Goal: Download file/media

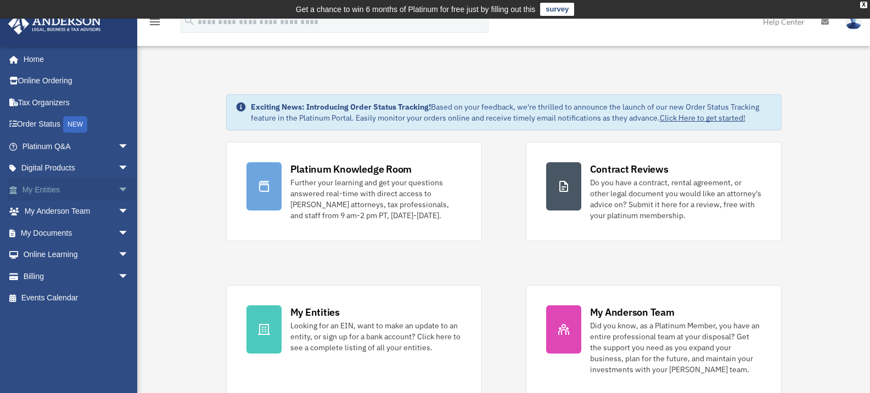
click at [118, 189] on span "arrow_drop_down" at bounding box center [129, 190] width 22 height 22
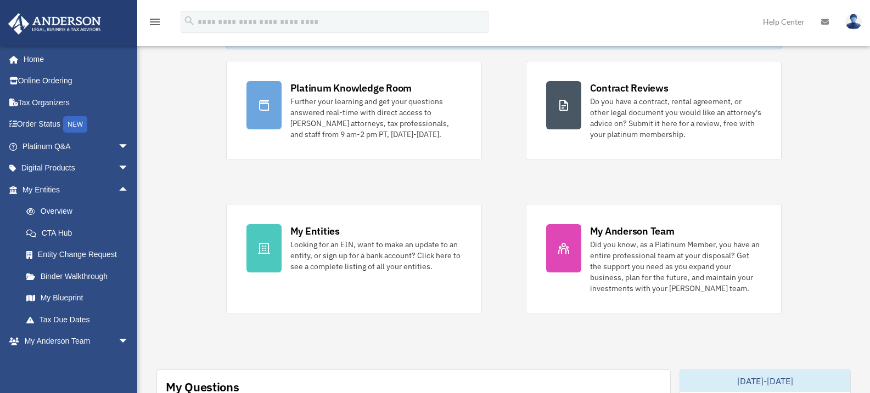
scroll to position [88, 0]
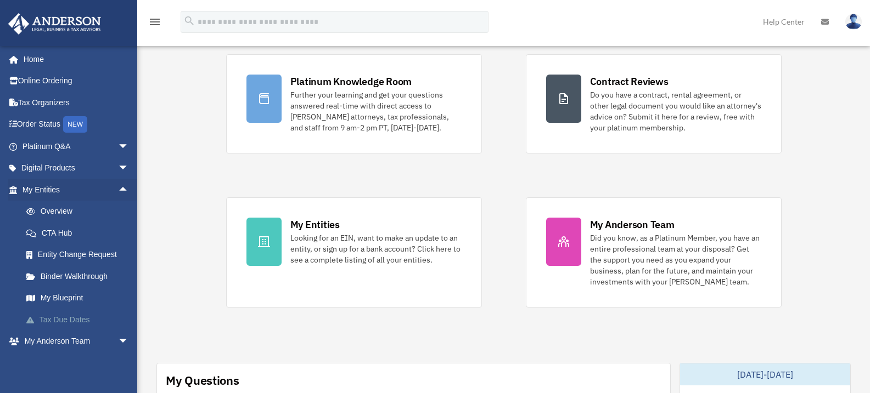
click at [135, 325] on link "Tax Due Dates" at bounding box center [80, 320] width 130 height 22
click at [118, 190] on span "arrow_drop_up" at bounding box center [129, 190] width 22 height 22
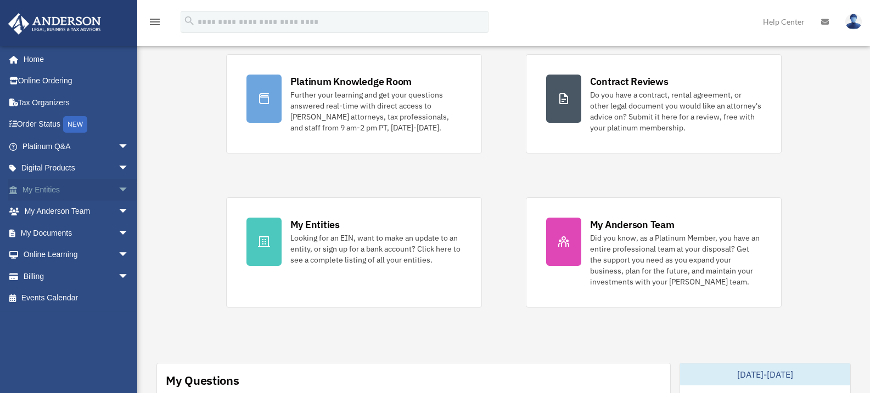
click at [118, 190] on span "arrow_drop_down" at bounding box center [129, 190] width 22 height 22
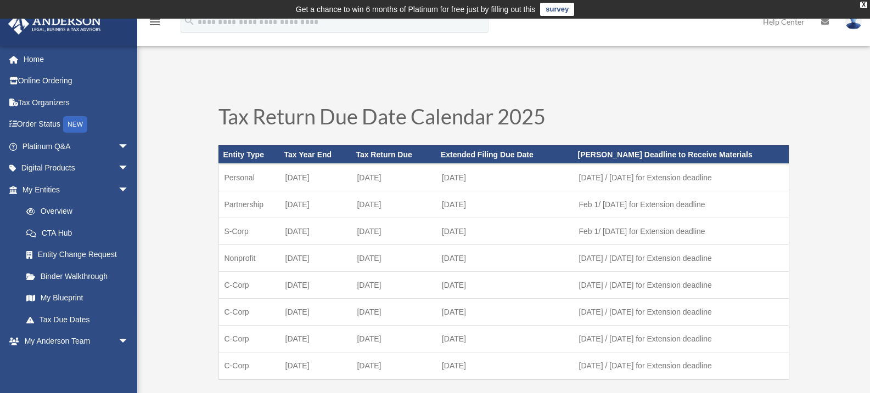
click at [118, 190] on span "arrow_drop_down" at bounding box center [129, 190] width 22 height 22
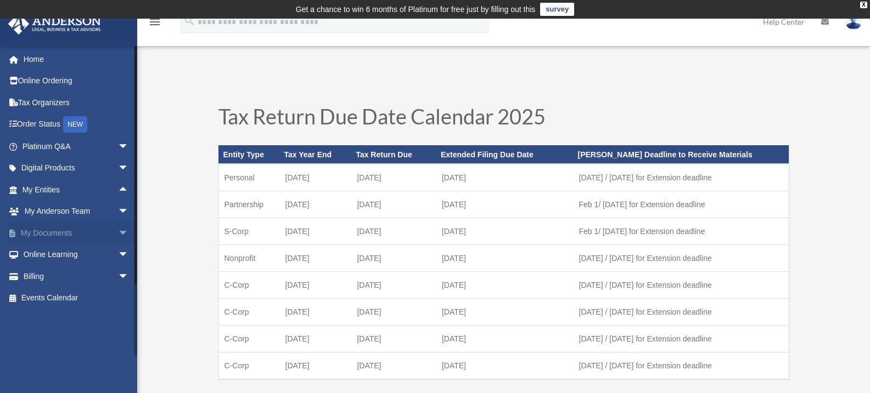
click at [118, 230] on span "arrow_drop_down" at bounding box center [129, 233] width 22 height 22
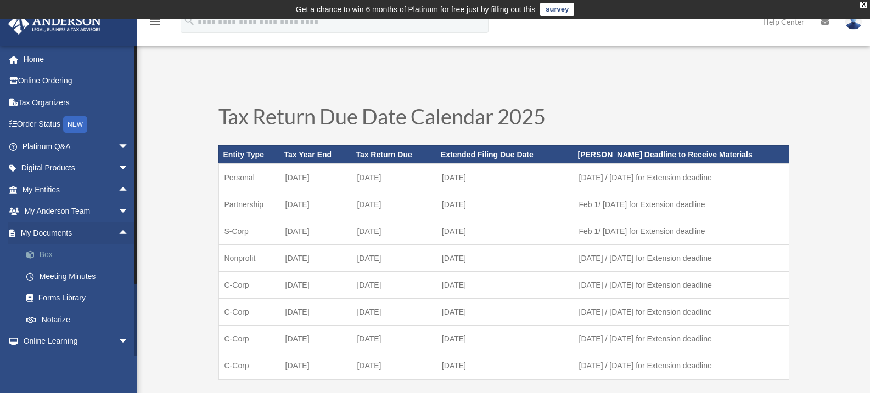
click at [48, 253] on link "Box" at bounding box center [80, 255] width 130 height 22
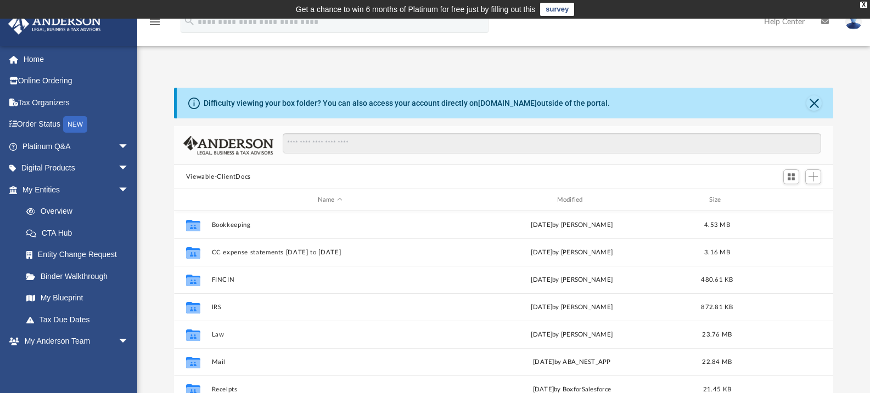
scroll to position [241, 651]
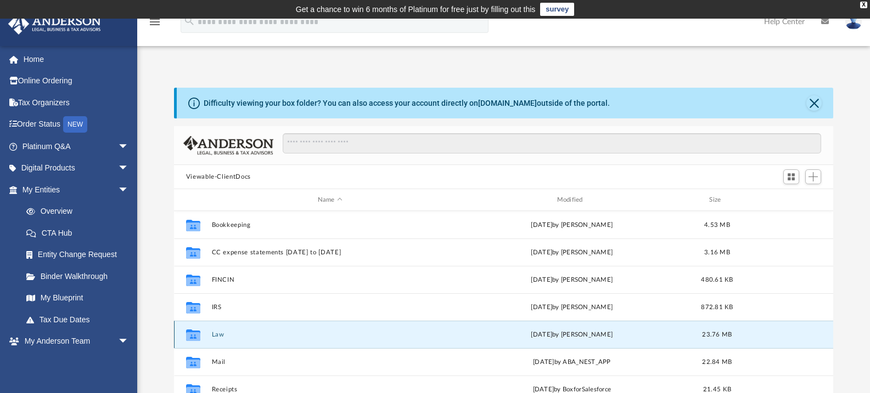
click at [212, 331] on button "Law" at bounding box center [329, 334] width 237 height 7
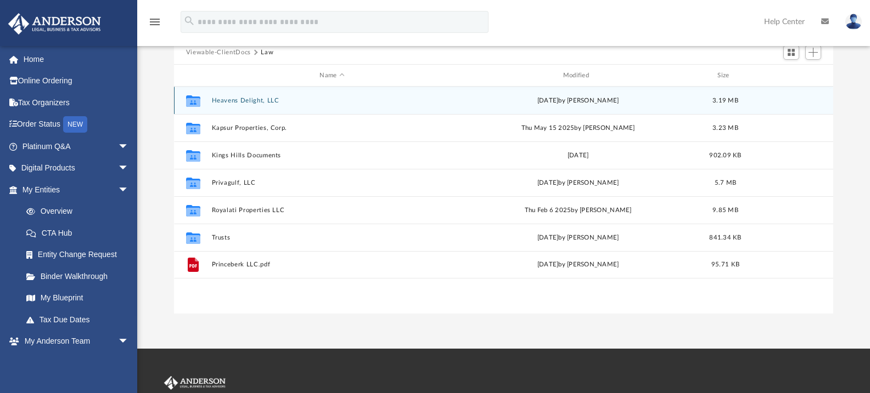
scroll to position [161, 0]
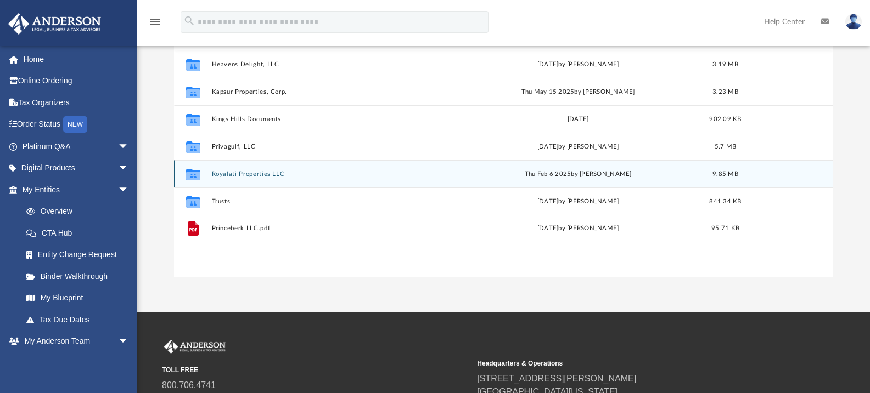
click at [270, 171] on button "Royalati Properties LLC" at bounding box center [331, 174] width 241 height 7
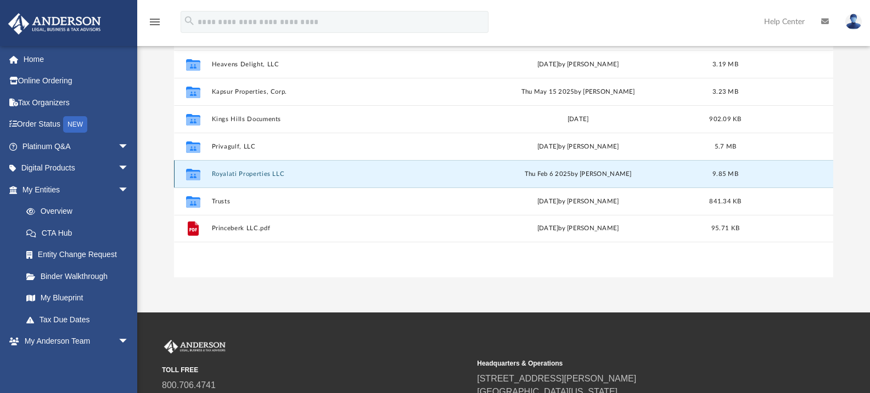
click at [270, 171] on button "Royalati Properties LLC" at bounding box center [331, 174] width 241 height 7
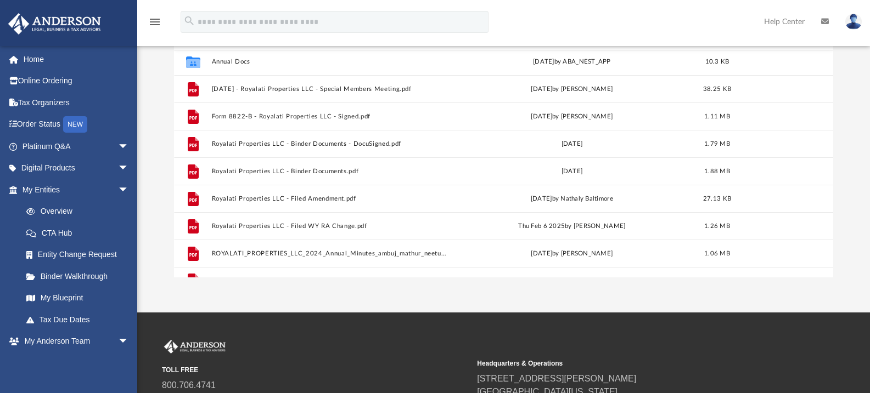
scroll to position [0, 0]
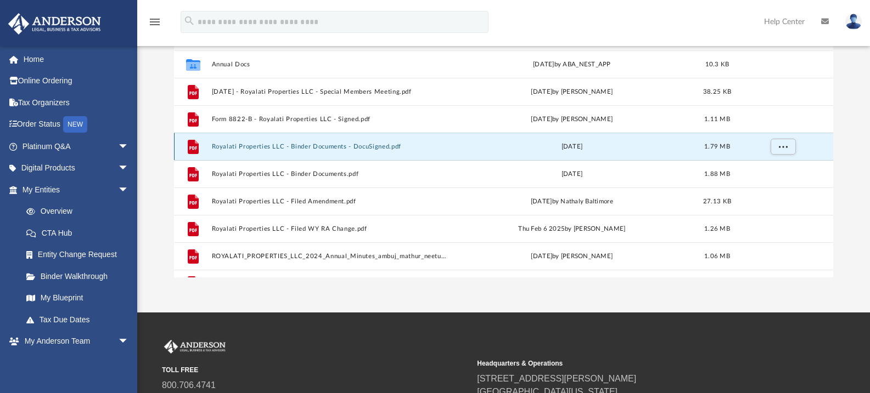
click at [332, 145] on button "Royalati Properties LLC - Binder Documents - DocuSigned.pdf" at bounding box center [329, 146] width 237 height 7
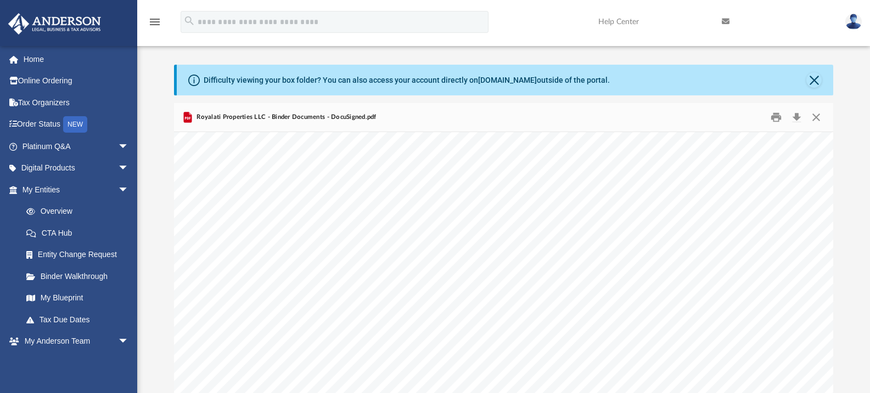
scroll to position [14, 0]
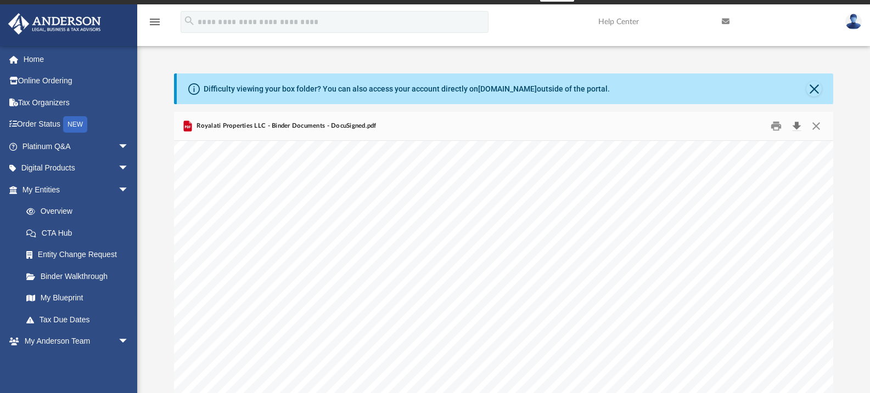
click at [797, 126] on button "Download" at bounding box center [796, 126] width 20 height 17
